Goal: Communication & Community: Connect with others

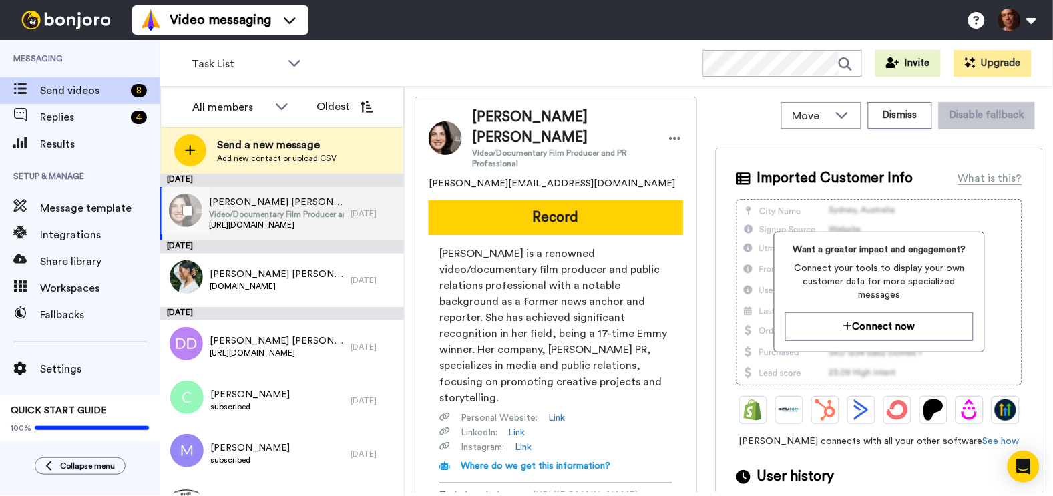
click at [258, 226] on span "https://www.robinschwartzphotography.com/" at bounding box center [276, 225] width 135 height 11
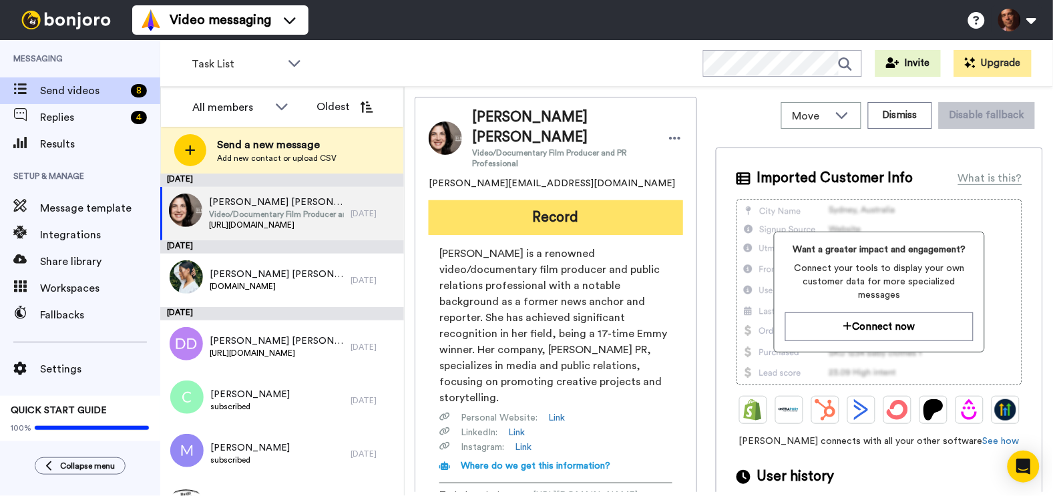
click at [500, 212] on button "Record" at bounding box center [556, 217] width 254 height 35
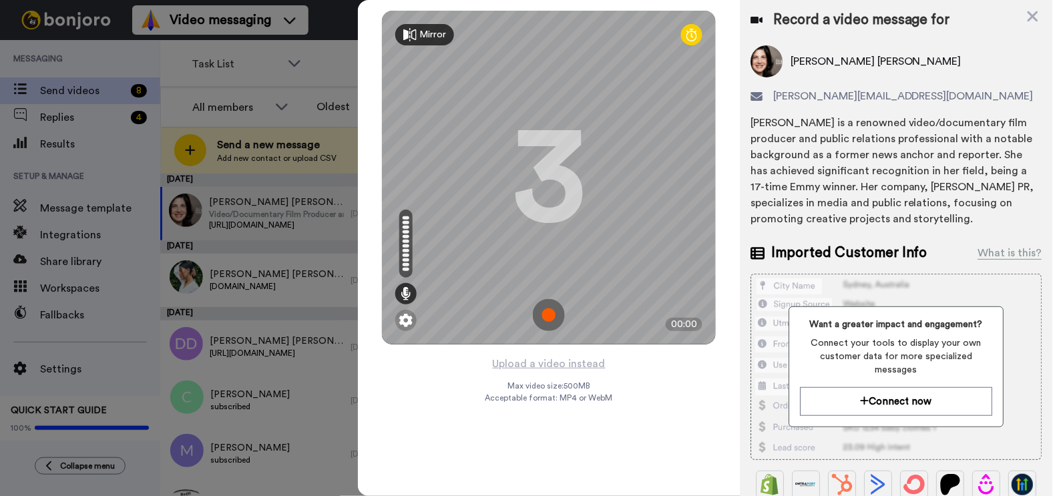
click at [552, 315] on img at bounding box center [549, 315] width 32 height 32
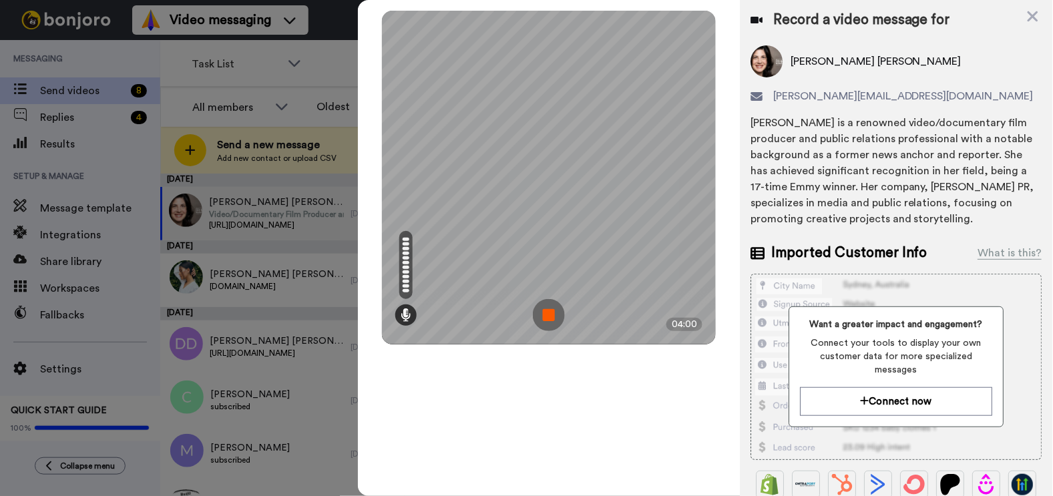
click at [552, 315] on img at bounding box center [549, 315] width 32 height 32
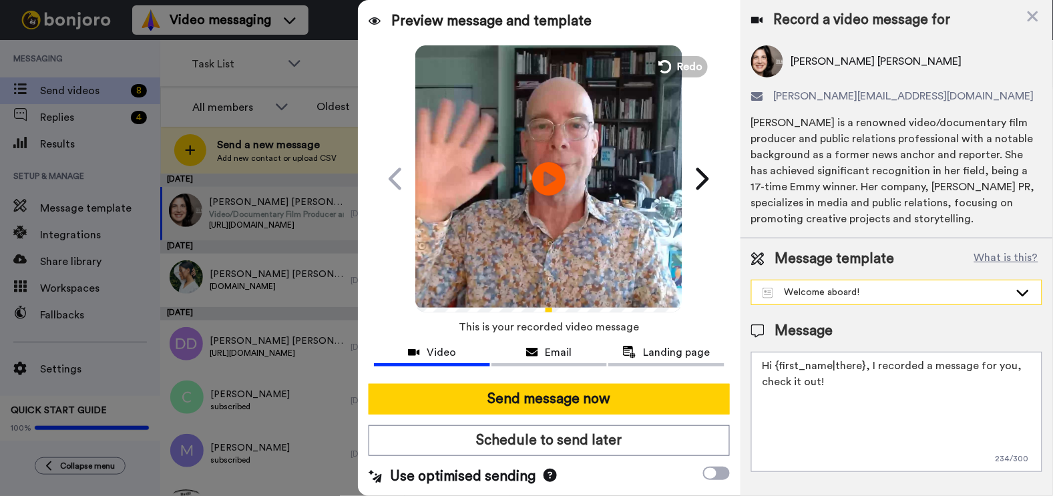
click at [809, 297] on div "Welcome aboard!" at bounding box center [886, 292] width 247 height 13
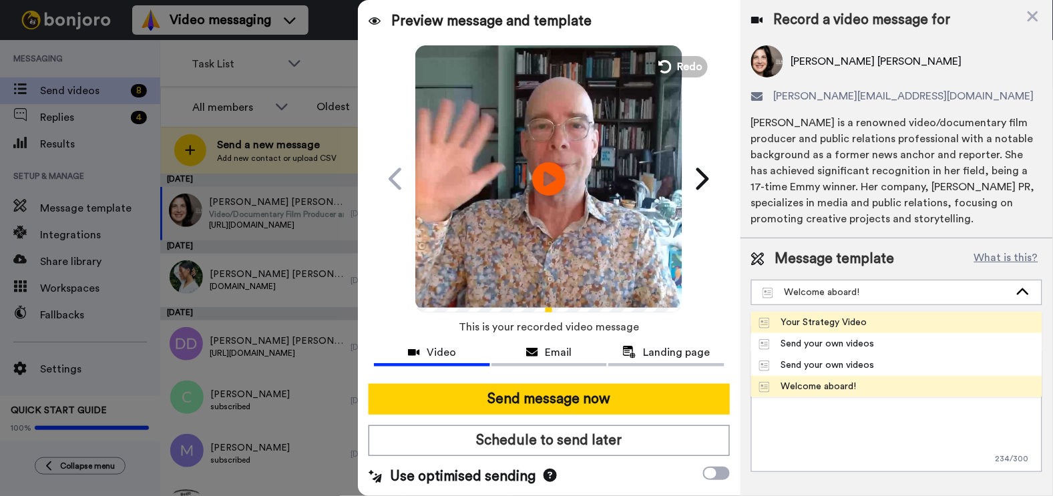
click at [808, 323] on div "Your Strategy Video" at bounding box center [813, 322] width 108 height 13
type textarea "Hi {first_name|there}, I recorded a message for you, about your next steps..."
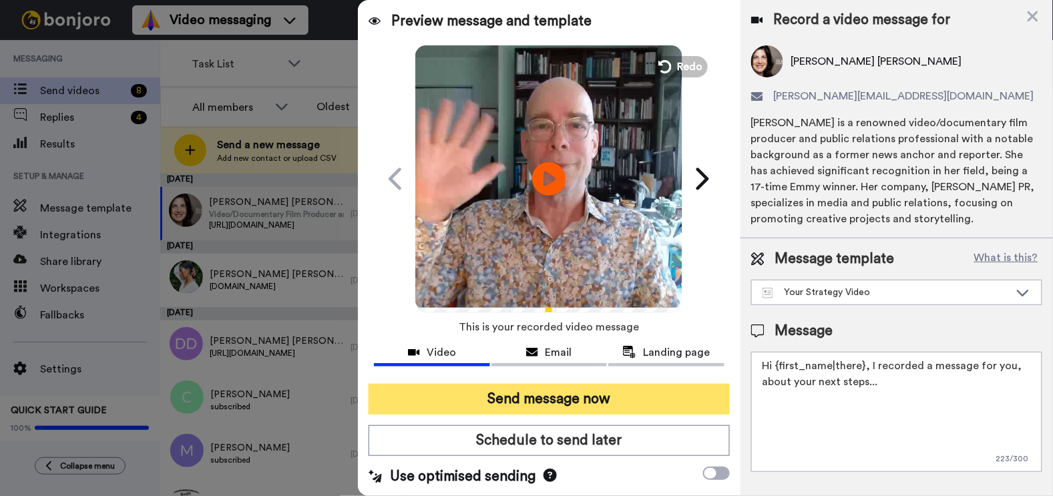
click at [611, 401] on button "Send message now" at bounding box center [549, 399] width 361 height 31
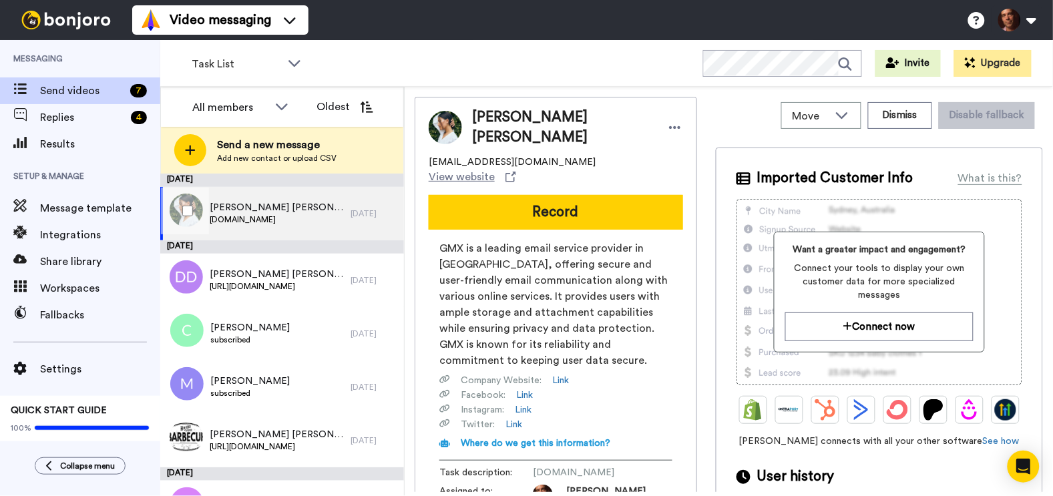
click at [325, 216] on div "Andrea Finck Andrea Finck www.andreafinck.de" at bounding box center [255, 213] width 190 height 53
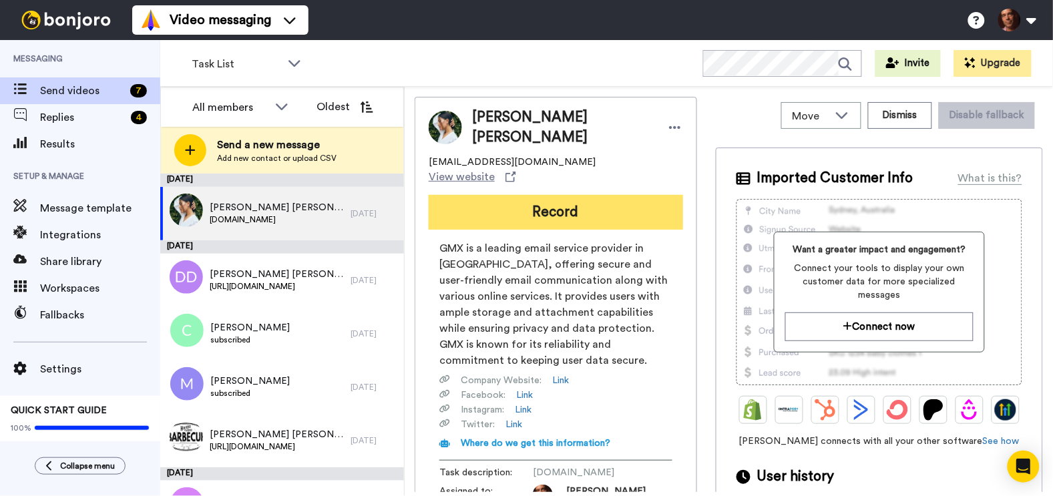
click at [507, 209] on button "Record" at bounding box center [556, 212] width 254 height 35
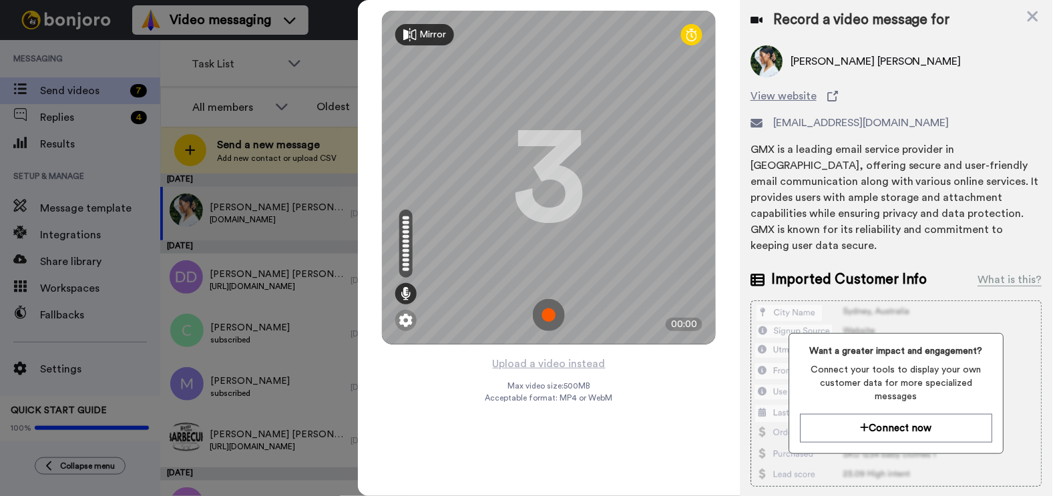
click at [545, 321] on img at bounding box center [549, 315] width 32 height 32
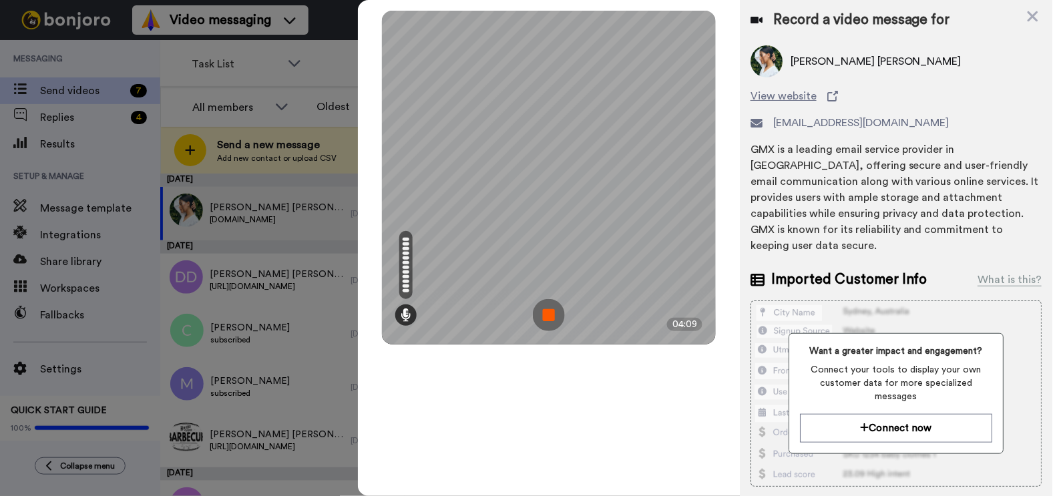
click at [546, 312] on img at bounding box center [549, 315] width 32 height 32
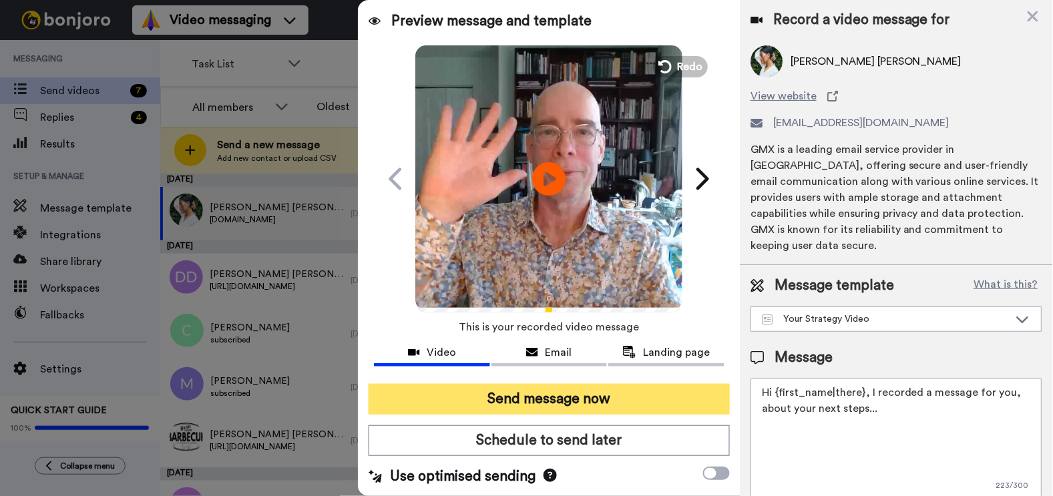
click at [560, 396] on button "Send message now" at bounding box center [549, 399] width 361 height 31
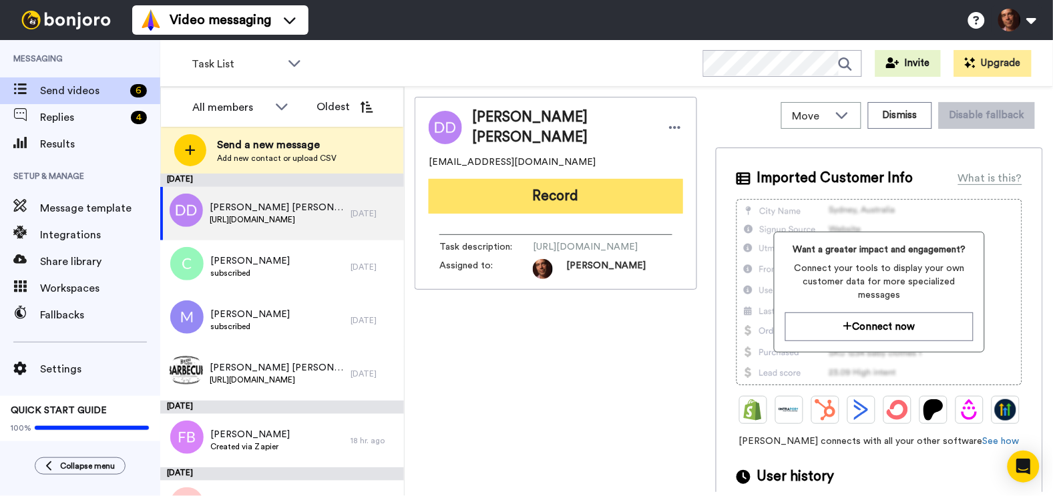
click at [536, 191] on button "Record" at bounding box center [556, 196] width 254 height 35
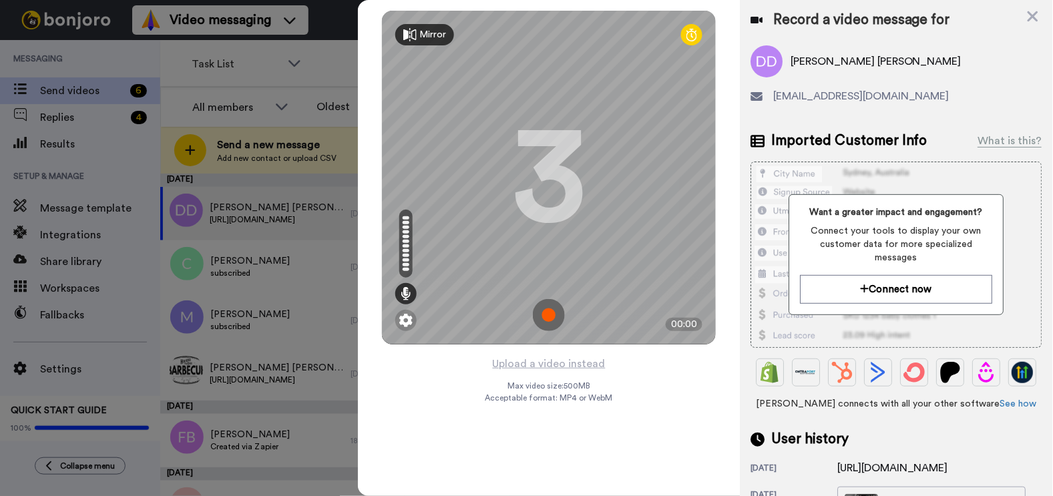
click at [548, 315] on img at bounding box center [549, 315] width 32 height 32
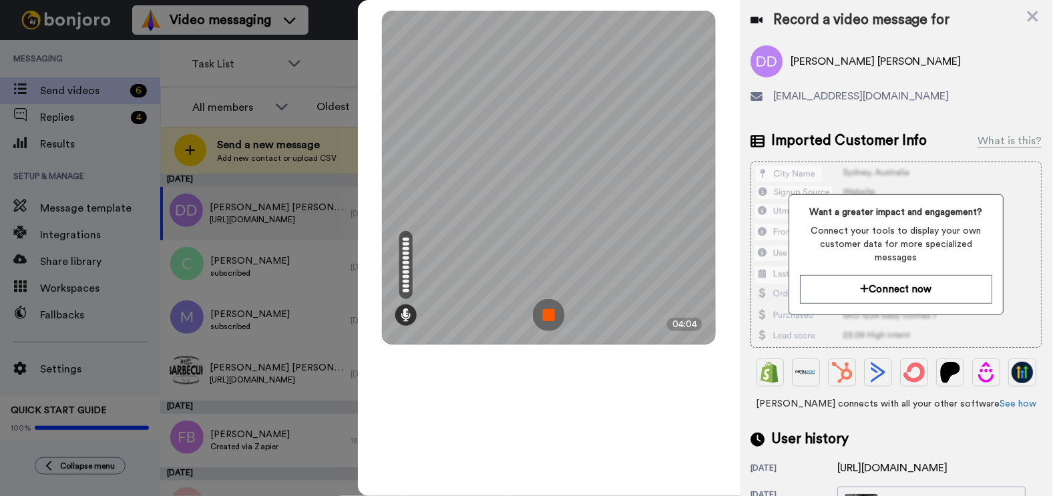
click at [548, 311] on img at bounding box center [549, 315] width 32 height 32
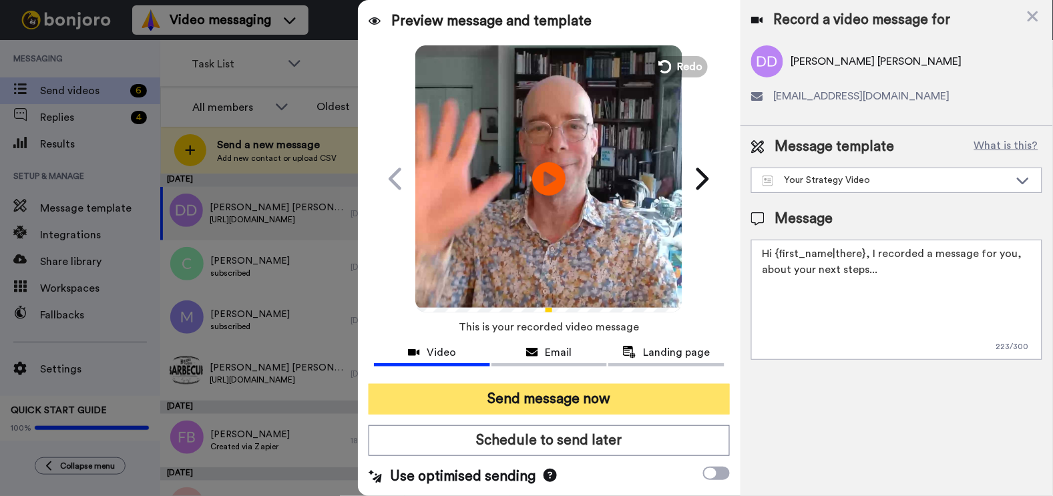
click at [520, 389] on button "Send message now" at bounding box center [549, 399] width 361 height 31
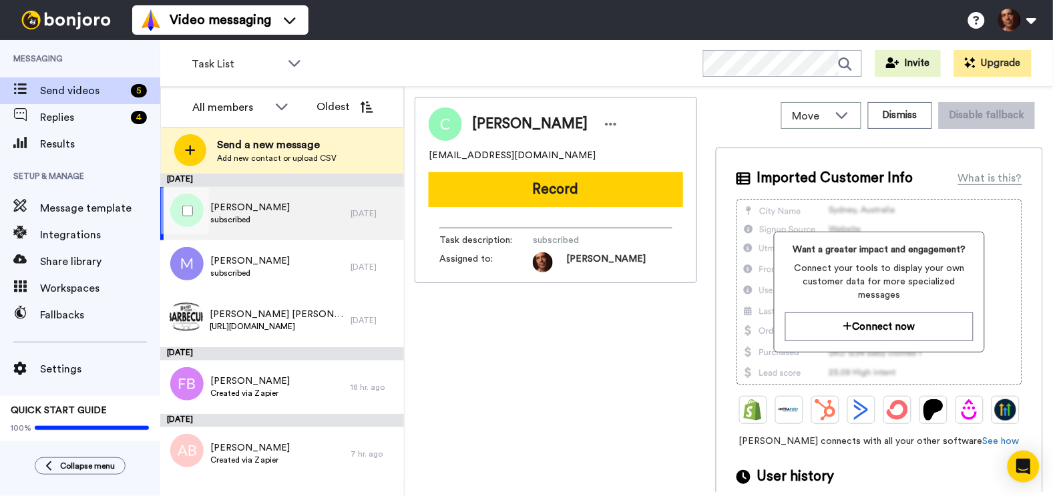
click at [325, 221] on div "Colleen Kiely subscribed" at bounding box center [255, 213] width 190 height 53
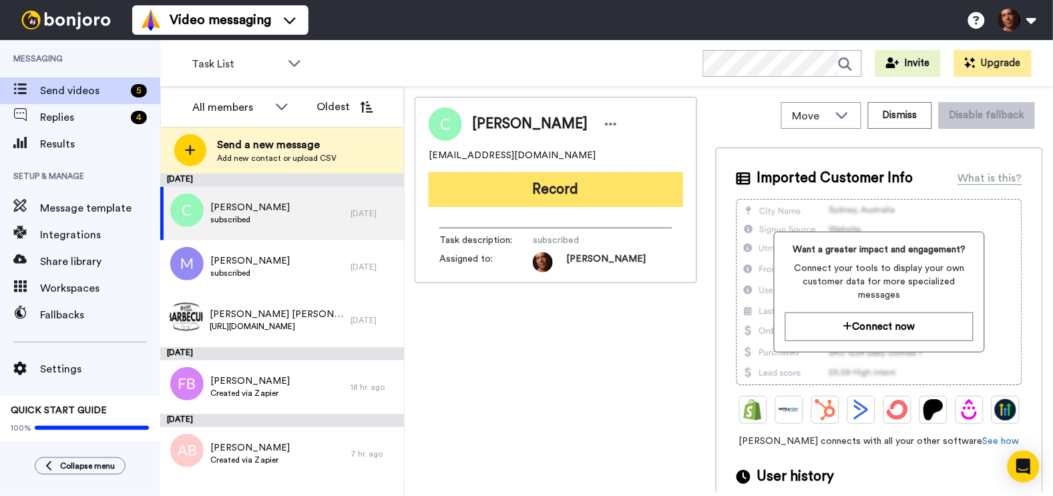
click at [492, 194] on button "Record" at bounding box center [556, 189] width 254 height 35
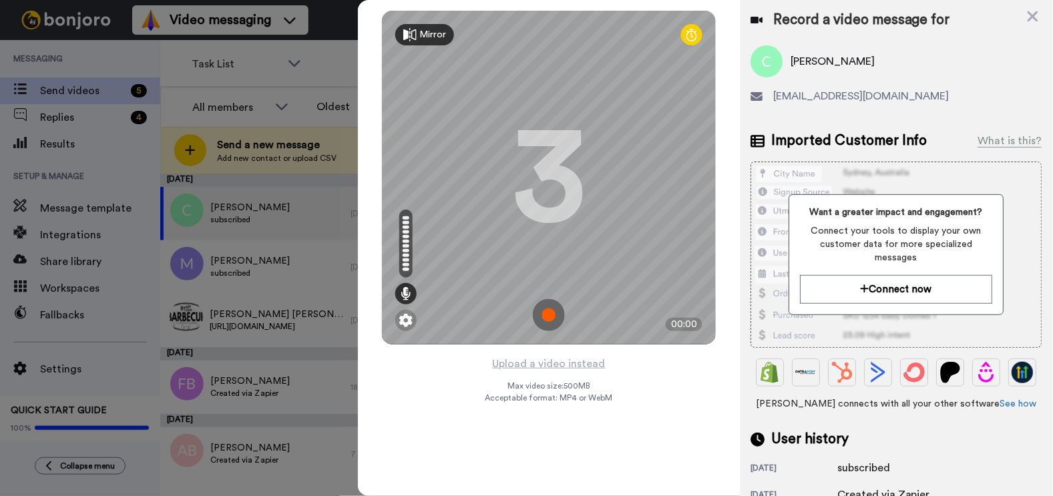
click at [553, 319] on img at bounding box center [549, 315] width 32 height 32
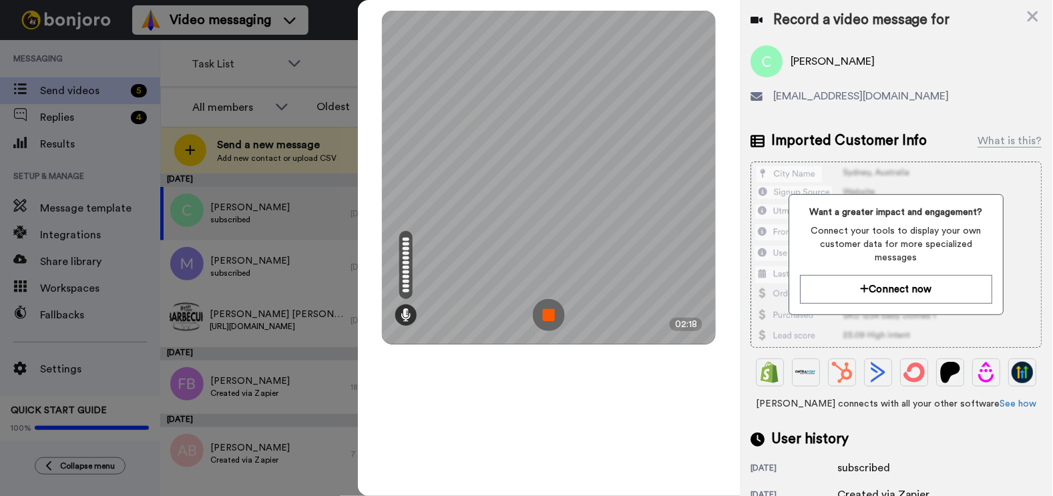
click at [553, 319] on img at bounding box center [549, 315] width 32 height 32
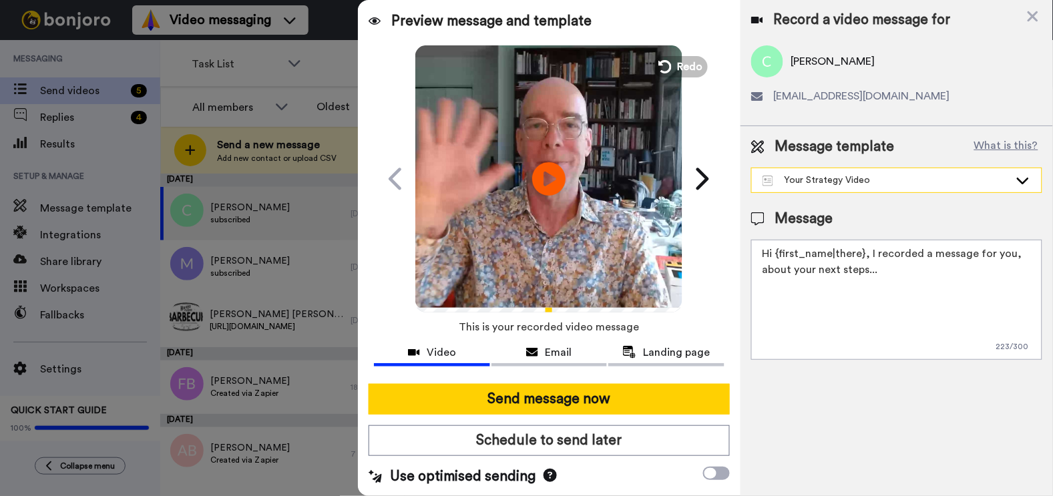
click at [877, 178] on div "Your Strategy Video" at bounding box center [886, 180] width 247 height 13
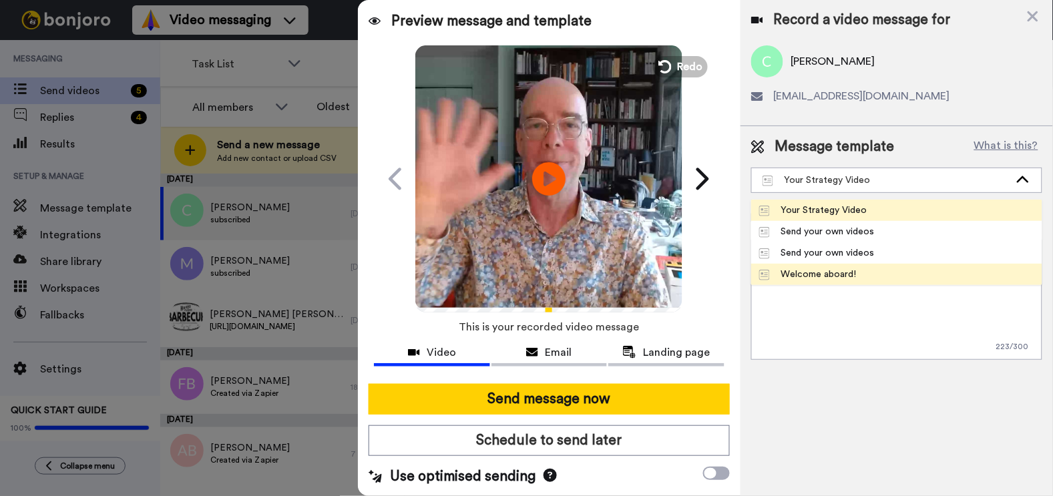
click at [803, 266] on li "Welcome aboard!" at bounding box center [896, 274] width 291 height 21
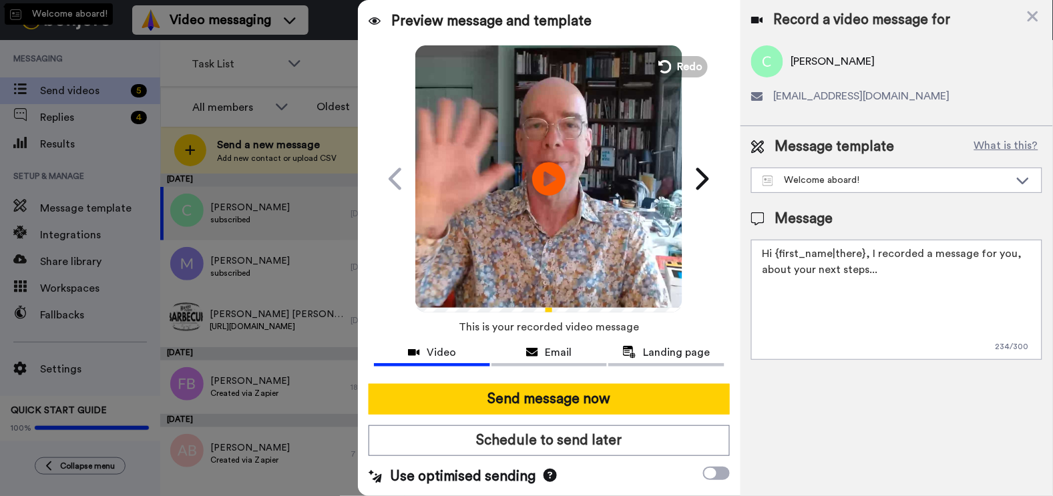
type textarea "Hi {first_name|there}, I recorded a message for you, check it out!"
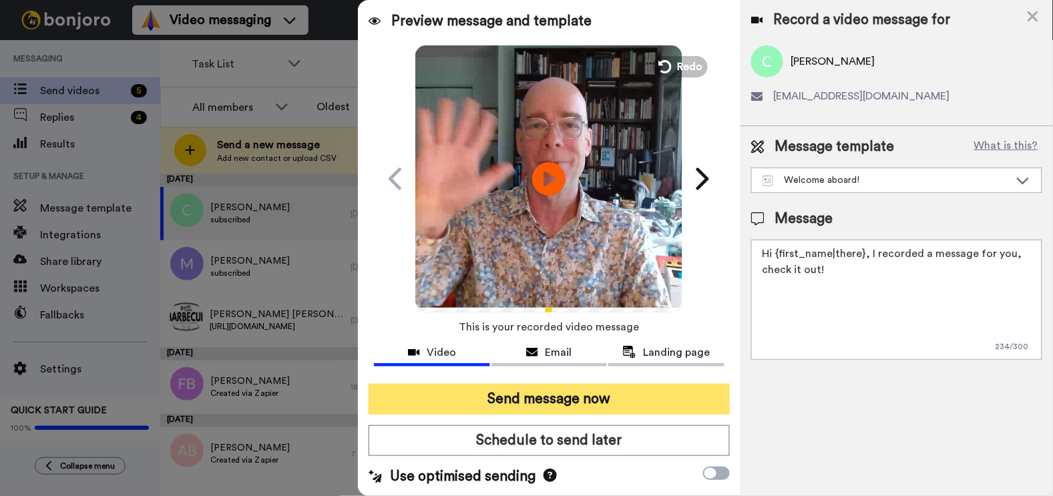
click at [600, 388] on button "Send message now" at bounding box center [549, 399] width 361 height 31
